Goal: Obtain resource: Download file/media

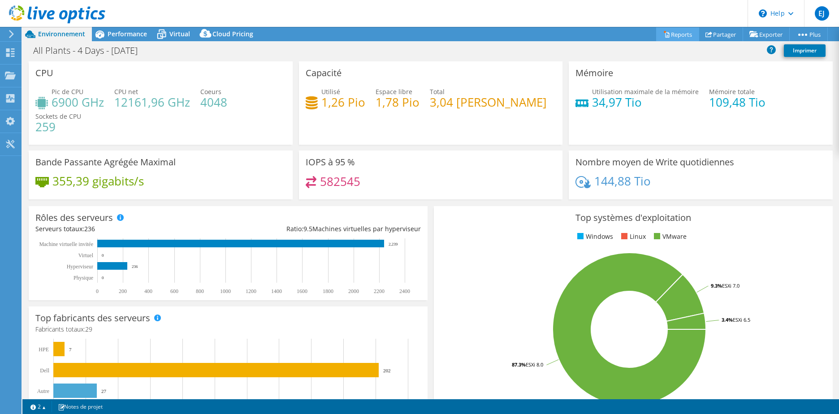
click at [676, 34] on link "Reports" at bounding box center [677, 34] width 43 height 14
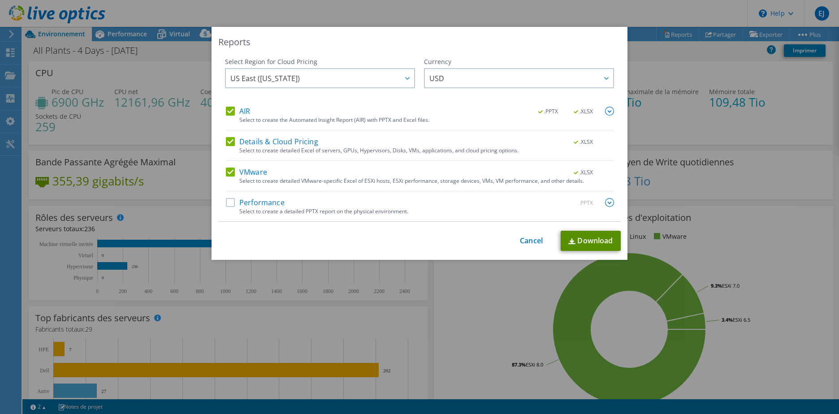
click at [588, 240] on link "Download" at bounding box center [591, 241] width 60 height 20
click at [484, 7] on div "Reports Select Region for Cloud Pricing Asia Pacific ([GEOGRAPHIC_DATA]) [GEOGR…" at bounding box center [419, 207] width 839 height 414
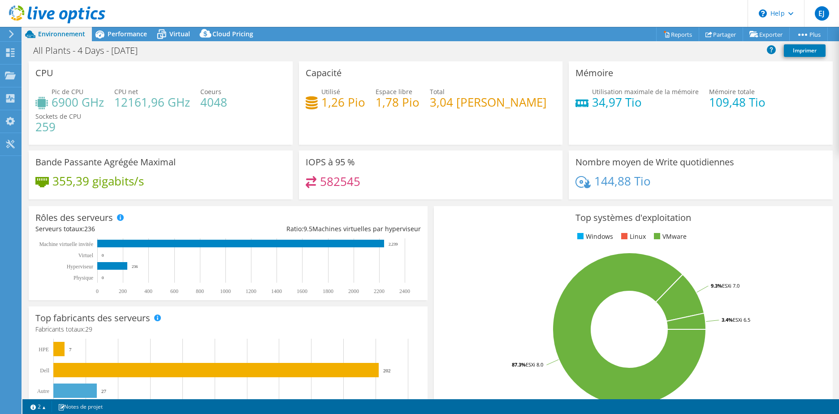
click at [7, 33] on div at bounding box center [10, 34] width 10 height 8
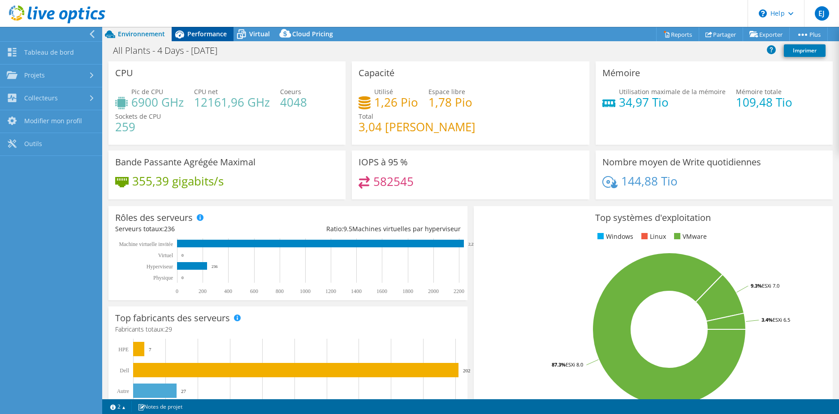
click at [202, 36] on span "Performance" at bounding box center [206, 34] width 39 height 9
